Goal: Task Accomplishment & Management: Use online tool/utility

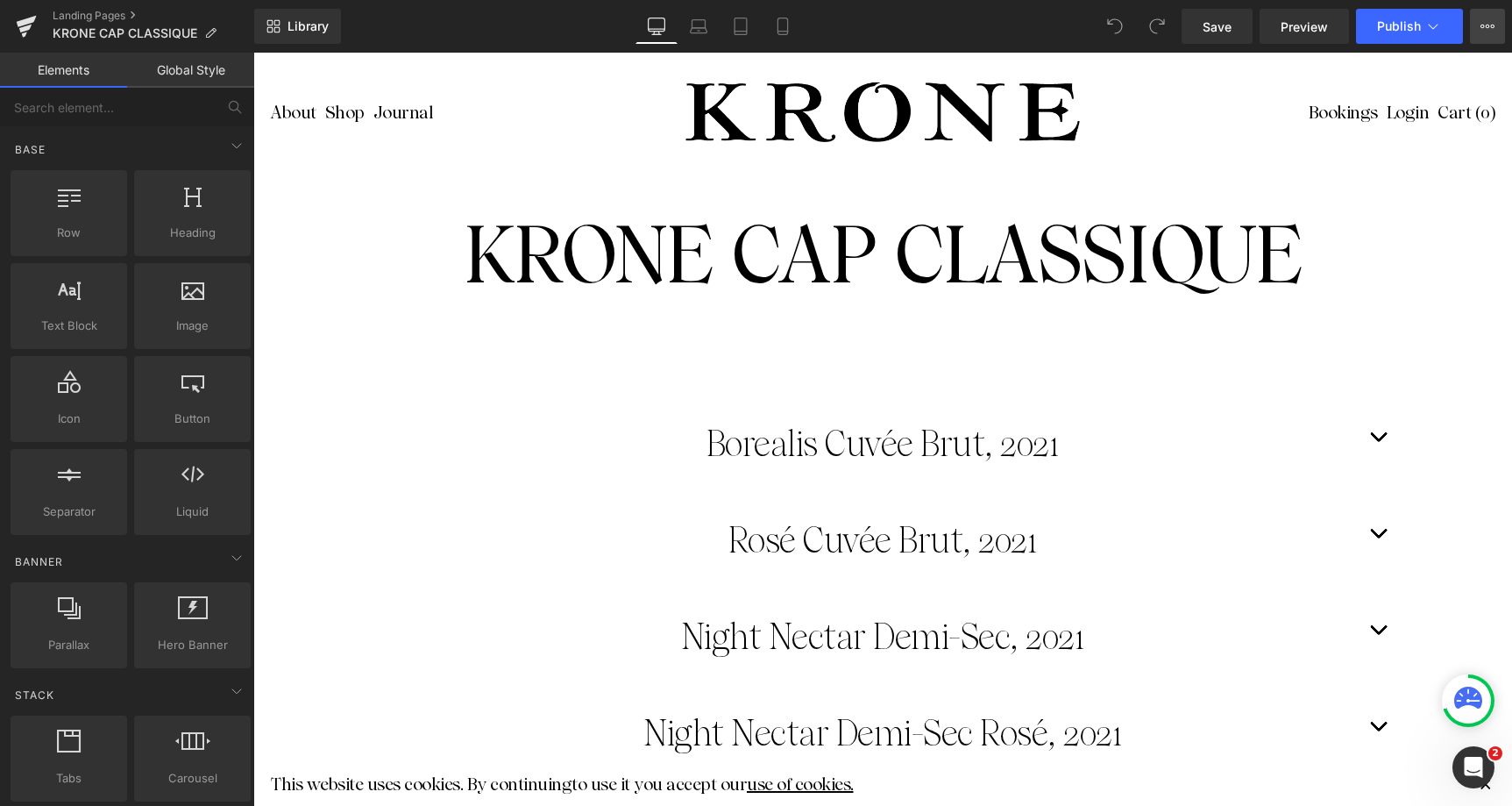
click at [1485, 36] on button "View Live Page View with current Template Save Template to Library Schedule Pub…" at bounding box center [1488, 26] width 36 height 36
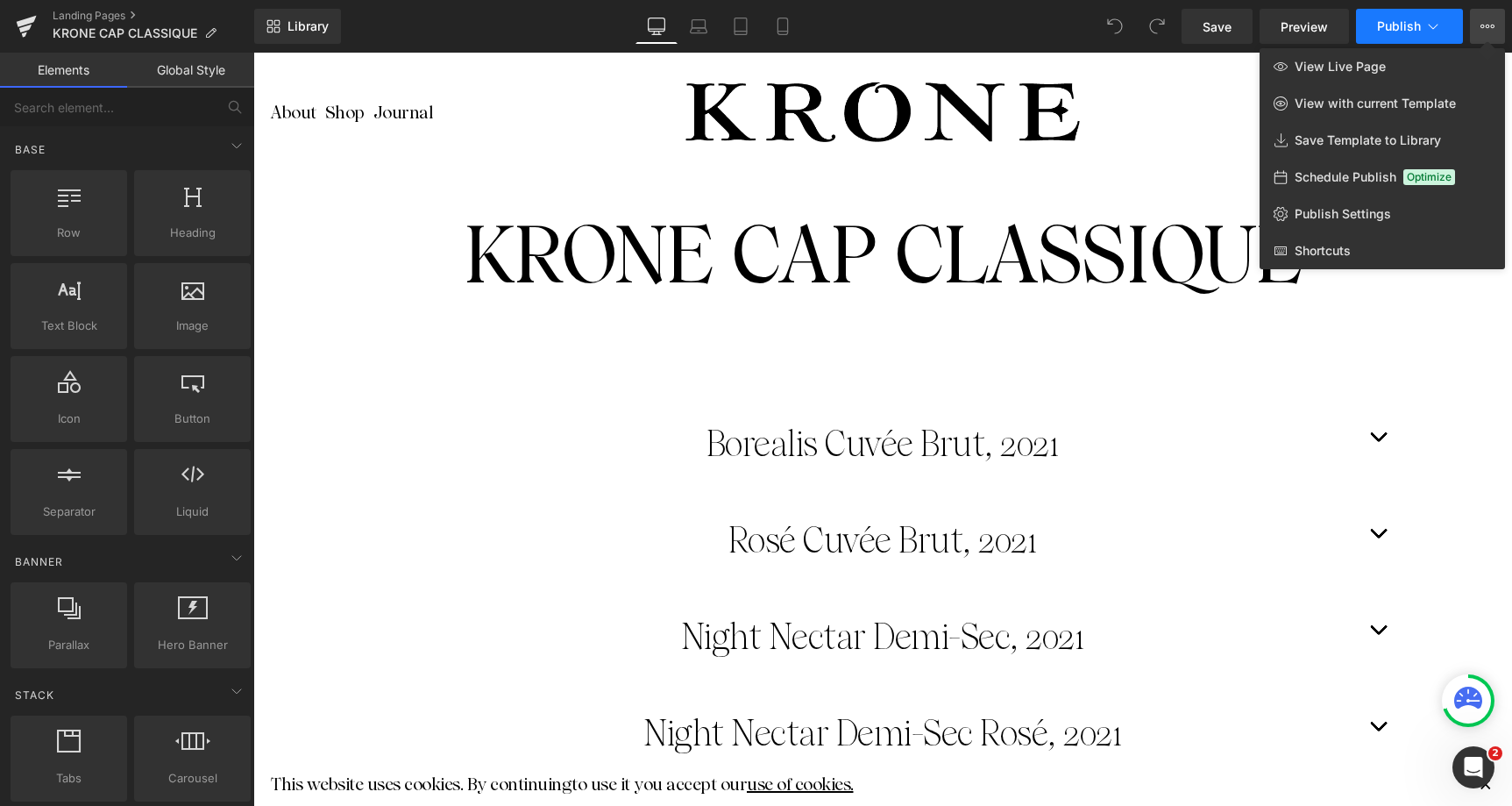
click at [1440, 28] on icon at bounding box center [1433, 26] width 18 height 18
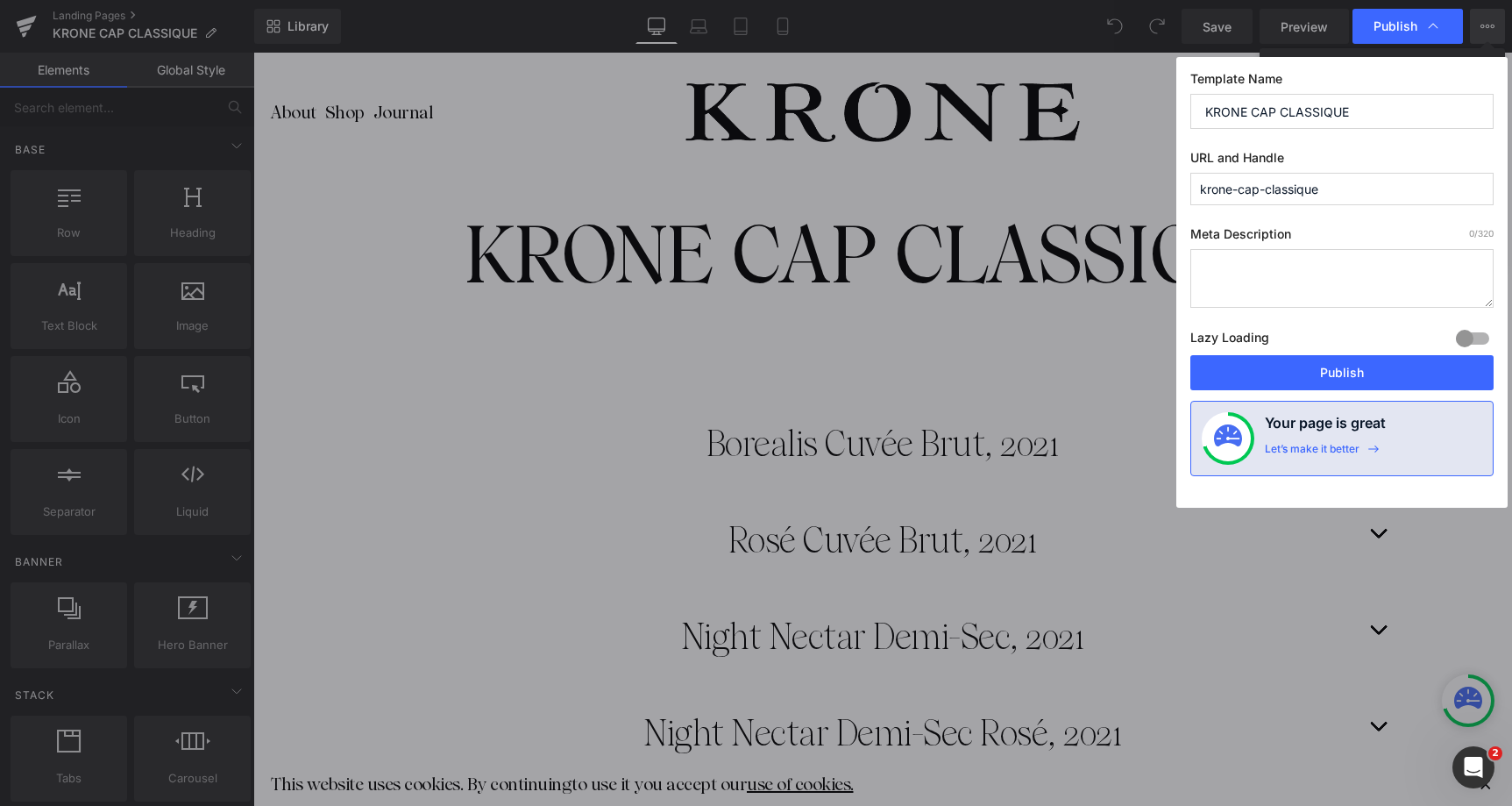
click at [1266, 115] on input "KRONE CAP CLASSIQUE" at bounding box center [1342, 111] width 304 height 36
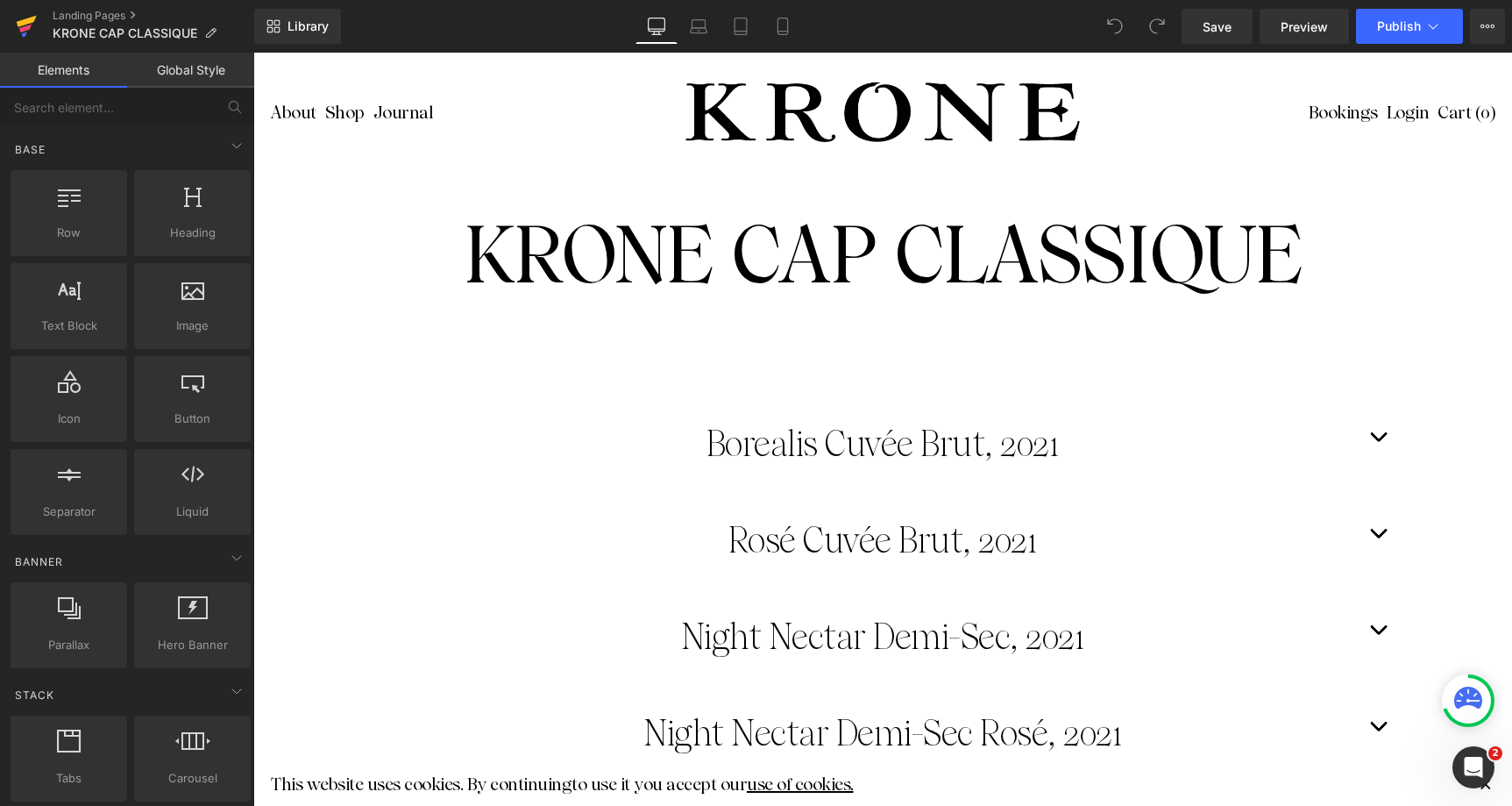
click at [35, 33] on icon at bounding box center [26, 26] width 21 height 44
